Goal: Information Seeking & Learning: Learn about a topic

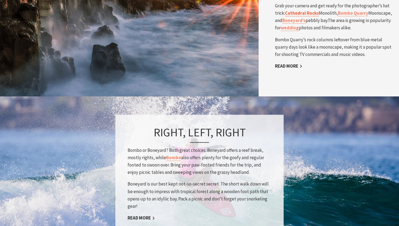
scroll to position [234, 0]
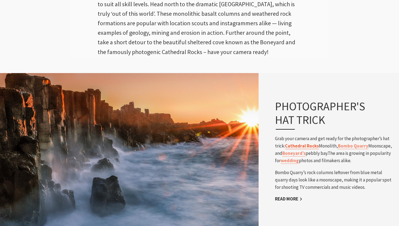
click at [308, 146] on link "Cathedral Rocks" at bounding box center [302, 146] width 34 height 6
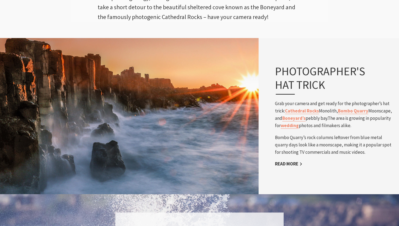
scroll to position [287, 0]
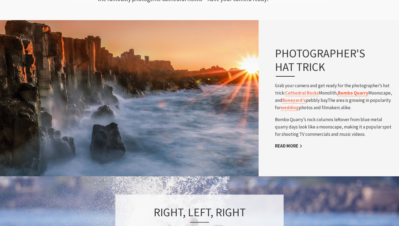
click at [356, 91] on link "Bombo Quarry" at bounding box center [353, 93] width 30 height 6
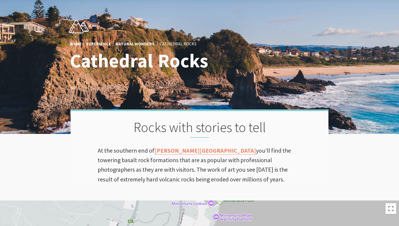
scroll to position [127, 0]
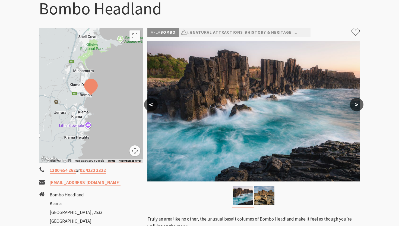
scroll to position [5, 0]
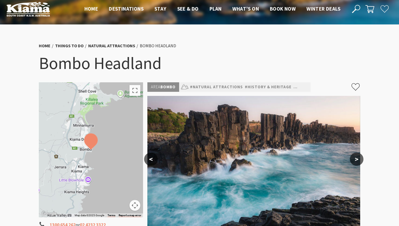
click at [102, 57] on h1 "Bombo Headland" at bounding box center [200, 63] width 322 height 22
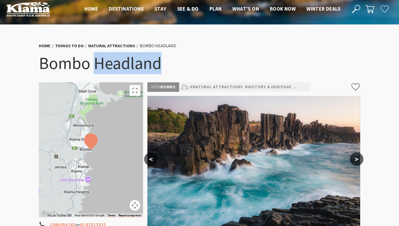
click at [102, 57] on h1 "Bombo Headland" at bounding box center [200, 63] width 322 height 22
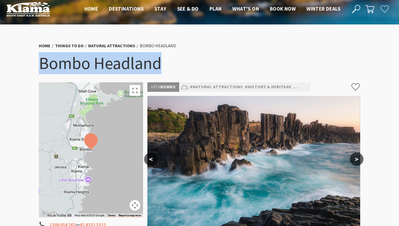
click at [102, 57] on h1 "Bombo Headland" at bounding box center [200, 63] width 322 height 22
copy section "Bombo Headland"
click at [357, 159] on button ">" at bounding box center [357, 159] width 14 height 13
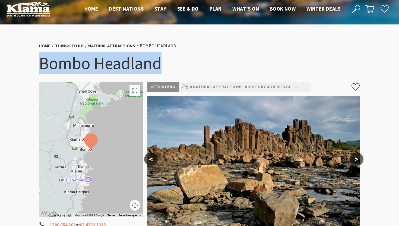
click at [357, 159] on button ">" at bounding box center [357, 159] width 14 height 13
